Goal: Information Seeking & Learning: Learn about a topic

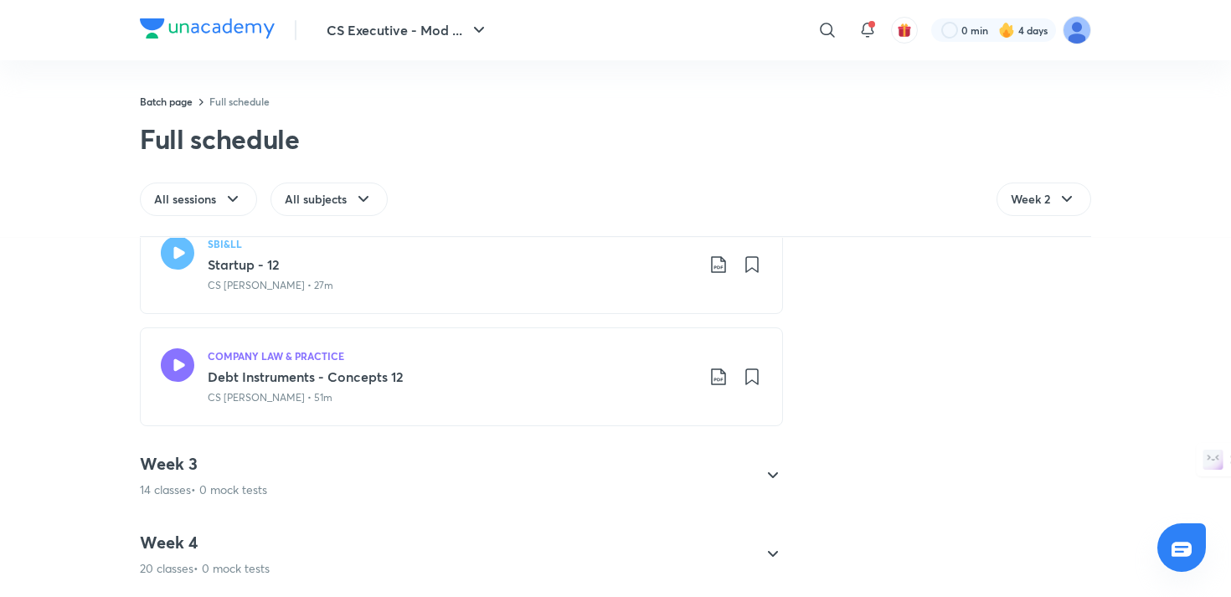
scroll to position [1958, 0]
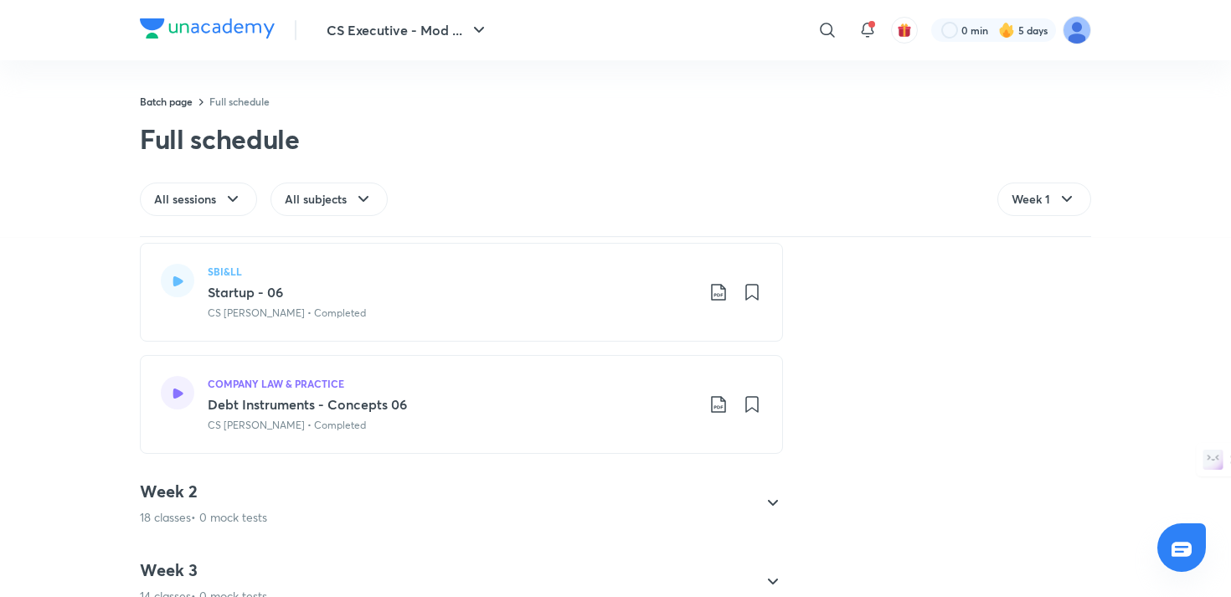
scroll to position [1976, 0]
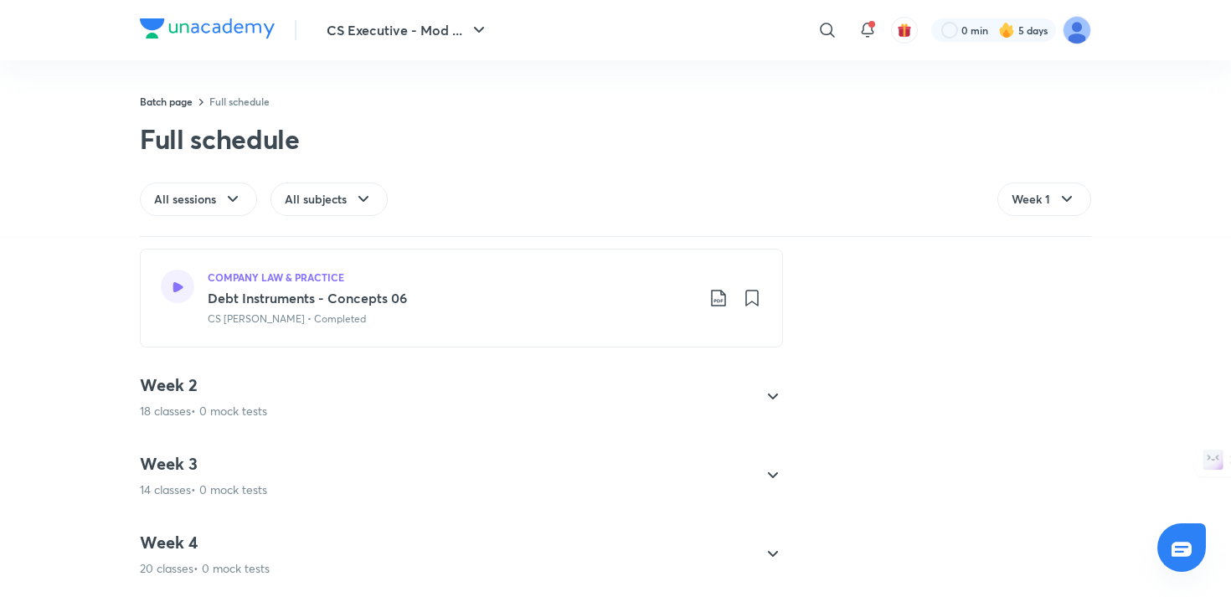
click at [772, 399] on icon at bounding box center [773, 397] width 10 height 6
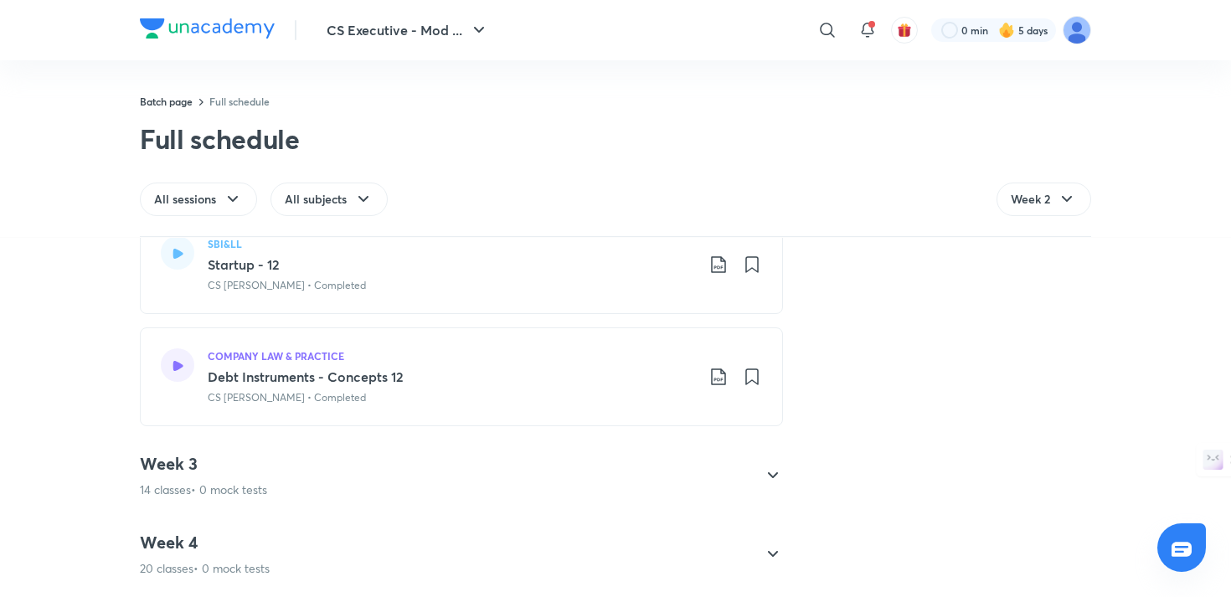
click at [771, 477] on icon at bounding box center [773, 476] width 20 height 20
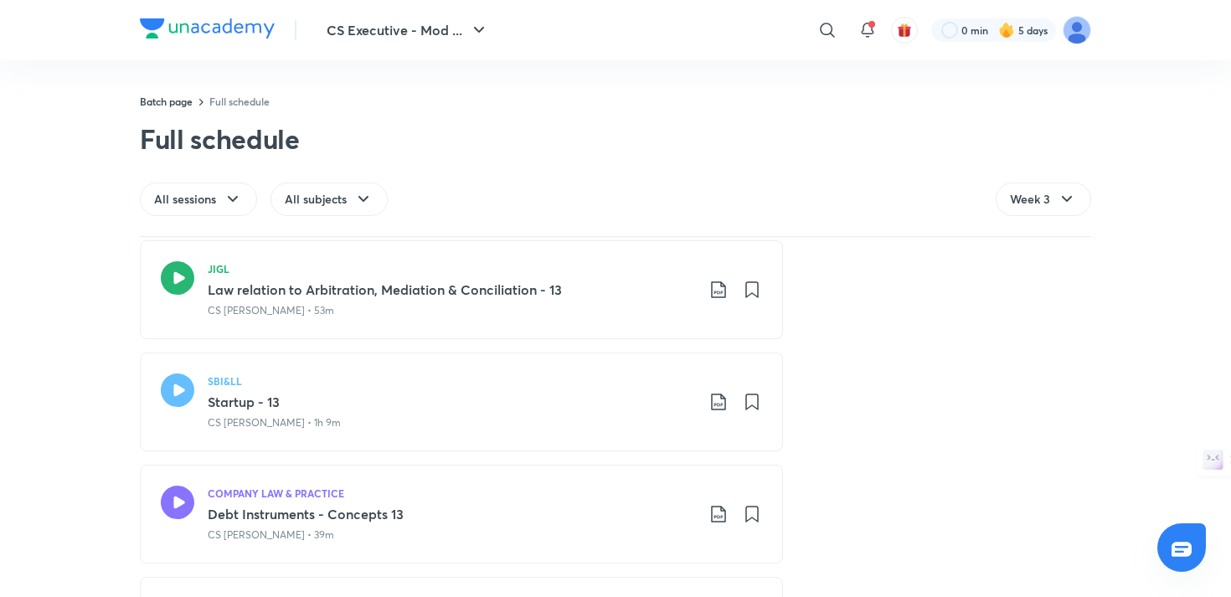
scroll to position [220, 0]
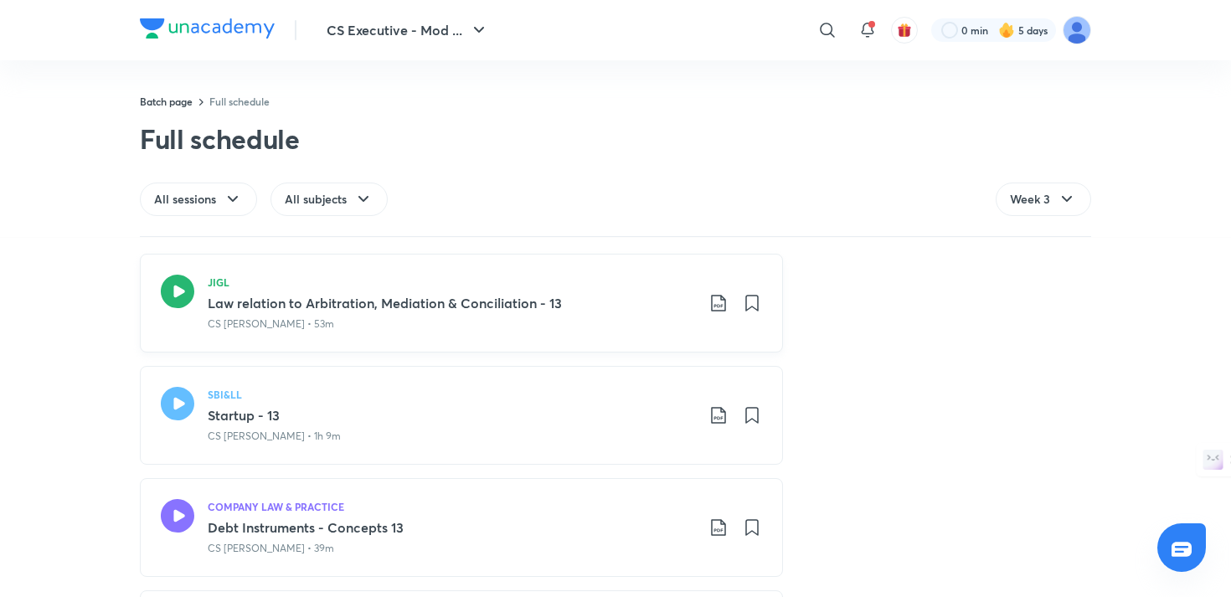
click at [182, 297] on icon at bounding box center [178, 292] width 34 height 34
